Goal: Task Accomplishment & Management: Use online tool/utility

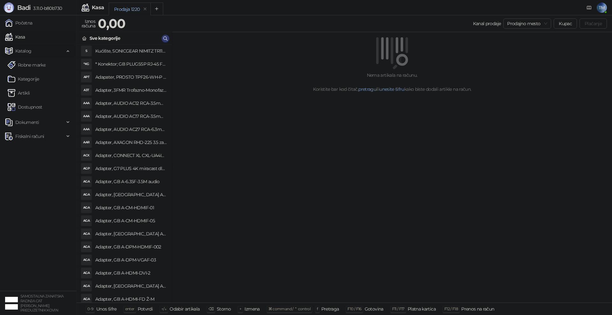
click at [26, 54] on span "Katalog" at bounding box center [23, 51] width 16 height 13
click at [26, 53] on span "Katalog" at bounding box center [23, 51] width 16 height 13
click at [30, 92] on link "Artikli" at bounding box center [19, 93] width 22 height 13
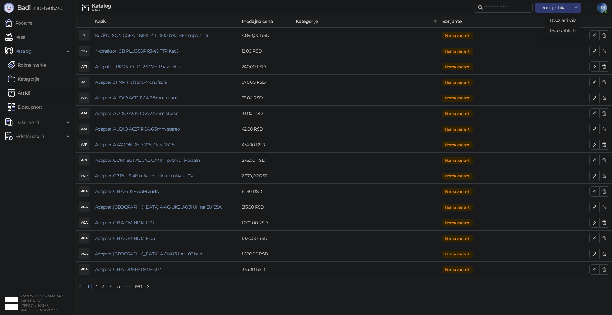
click at [559, 22] on span "Uvoz artikala" at bounding box center [563, 21] width 26 height 6
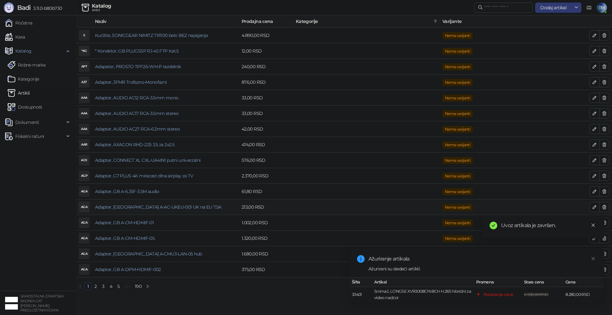
click at [594, 226] on icon "close" at bounding box center [593, 225] width 4 height 4
click at [593, 257] on icon "close" at bounding box center [593, 259] width 4 height 4
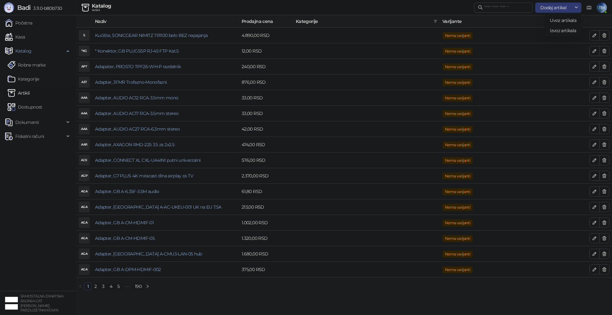
click at [566, 19] on span "Uvoz artikala" at bounding box center [563, 21] width 26 height 6
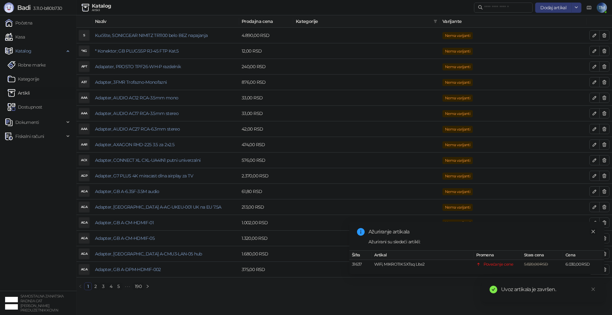
click at [593, 232] on icon "close" at bounding box center [593, 232] width 4 height 4
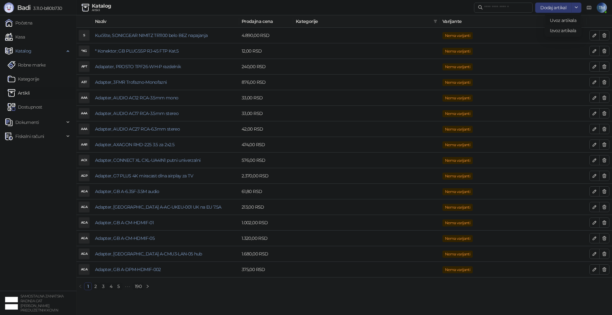
click at [562, 19] on span "Uvoz artikala" at bounding box center [563, 21] width 26 height 6
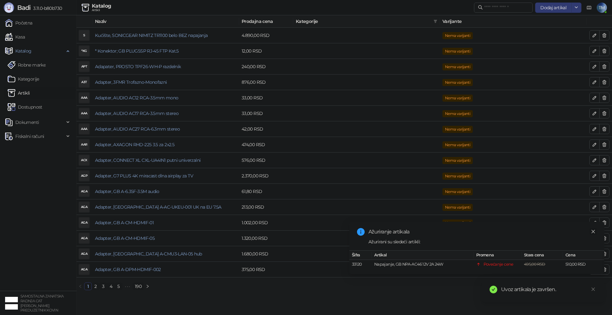
click at [593, 232] on icon "close" at bounding box center [593, 232] width 4 height 4
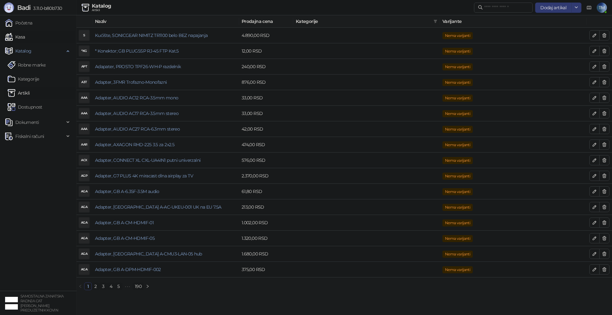
click at [14, 36] on link "Kasa" at bounding box center [15, 37] width 20 height 13
